Goal: Browse casually

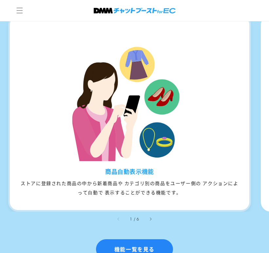
scroll to position [841, 0]
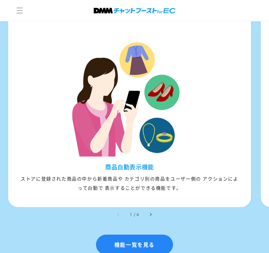
click at [150, 212] on icon "右にスライド" at bounding box center [151, 214] width 2 height 4
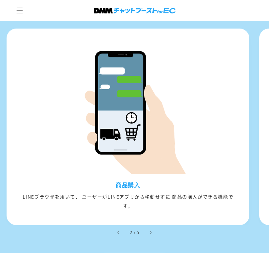
scroll to position [821, 0]
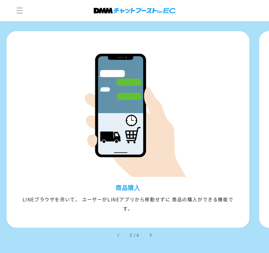
click at [149, 227] on button "右にスライド" at bounding box center [150, 234] width 14 height 14
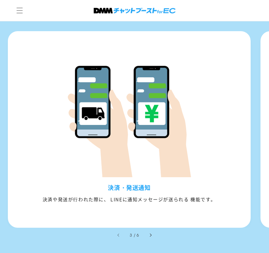
scroll to position [0, 507]
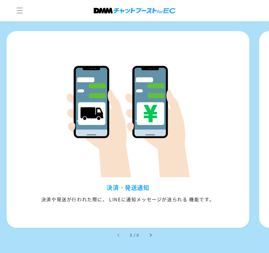
click at [150, 233] on icon "右にスライド" at bounding box center [151, 235] width 2 height 4
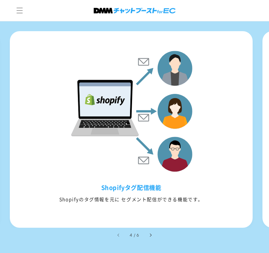
scroll to position [0, 760]
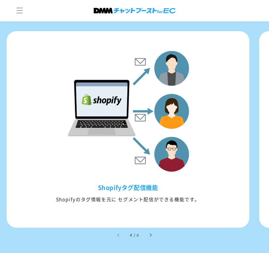
click at [150, 227] on button "右にスライド" at bounding box center [150, 234] width 14 height 14
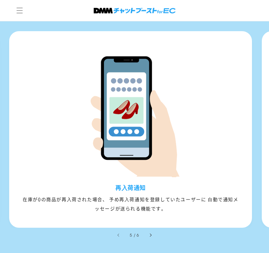
scroll to position [0, 1012]
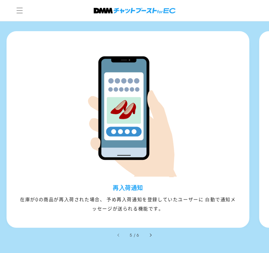
click at [150, 227] on button "右にスライド" at bounding box center [150, 234] width 14 height 14
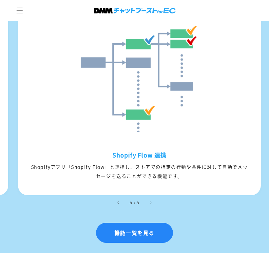
scroll to position [842, 0]
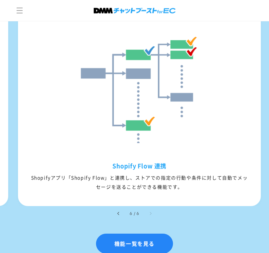
click at [120, 206] on button "左にスライド" at bounding box center [118, 213] width 14 height 14
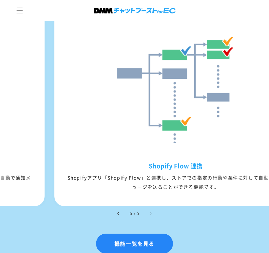
click at [120, 206] on button "左にスライド" at bounding box center [118, 213] width 14 height 14
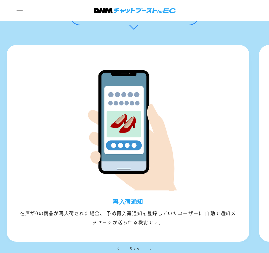
scroll to position [836, 0]
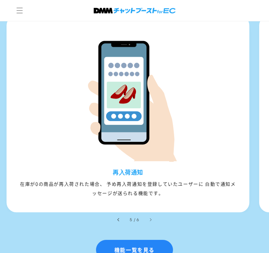
click at [121, 212] on button "左にスライド" at bounding box center [118, 219] width 14 height 14
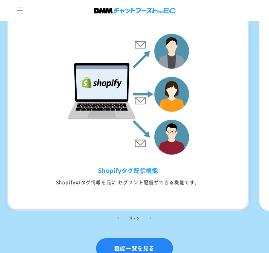
scroll to position [837, 0]
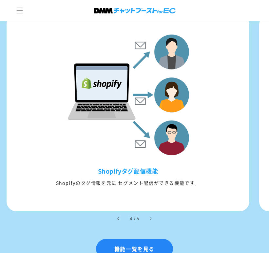
click at [116, 211] on button "左にスライド" at bounding box center [118, 218] width 14 height 14
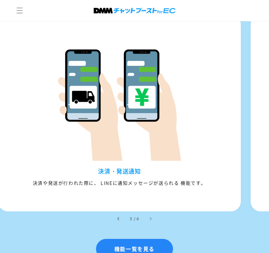
scroll to position [0, 507]
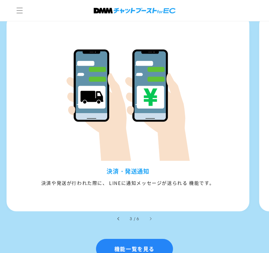
click at [117, 217] on icon "左にスライド" at bounding box center [118, 219] width 2 height 4
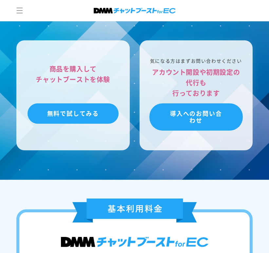
scroll to position [2118, 0]
